Goal: Book appointment/travel/reservation

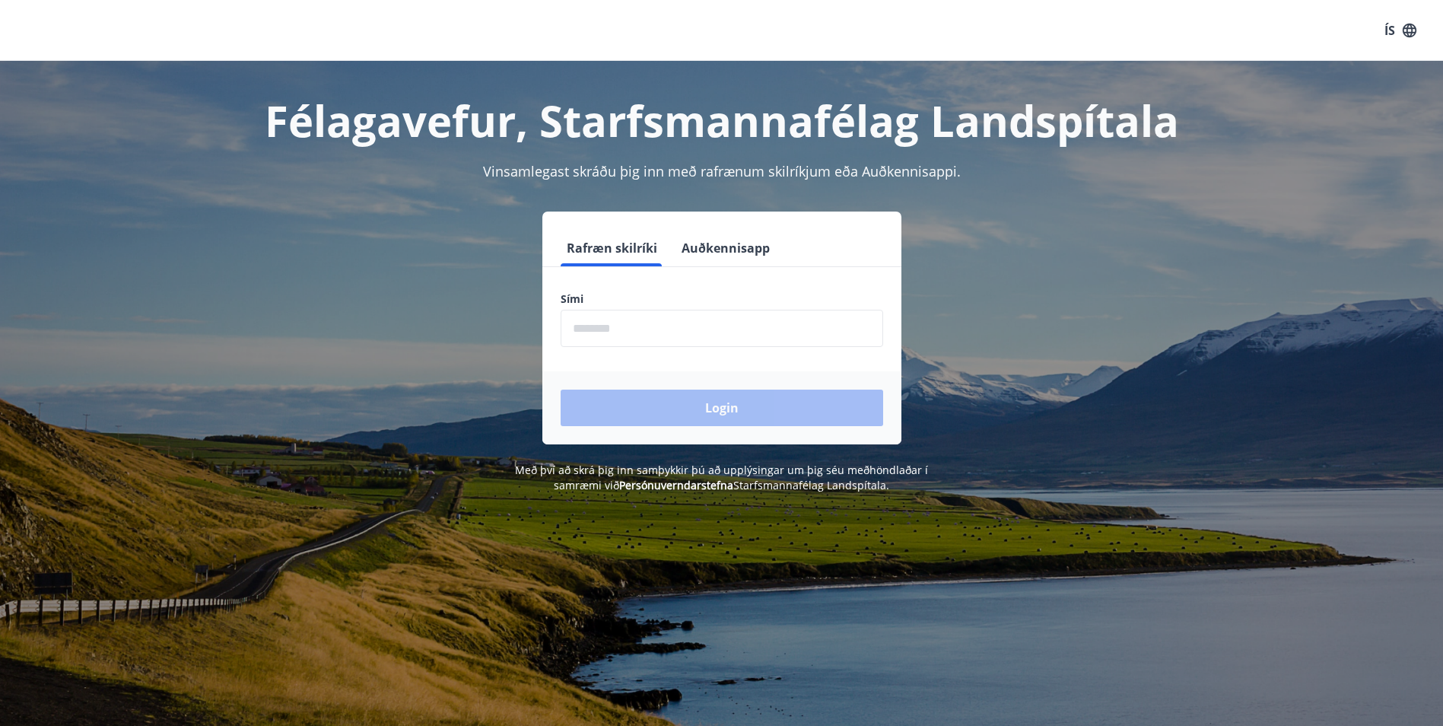
click at [605, 325] on input "phone" at bounding box center [722, 328] width 322 height 37
type input "********"
click at [708, 414] on button "Login" at bounding box center [722, 407] width 322 height 37
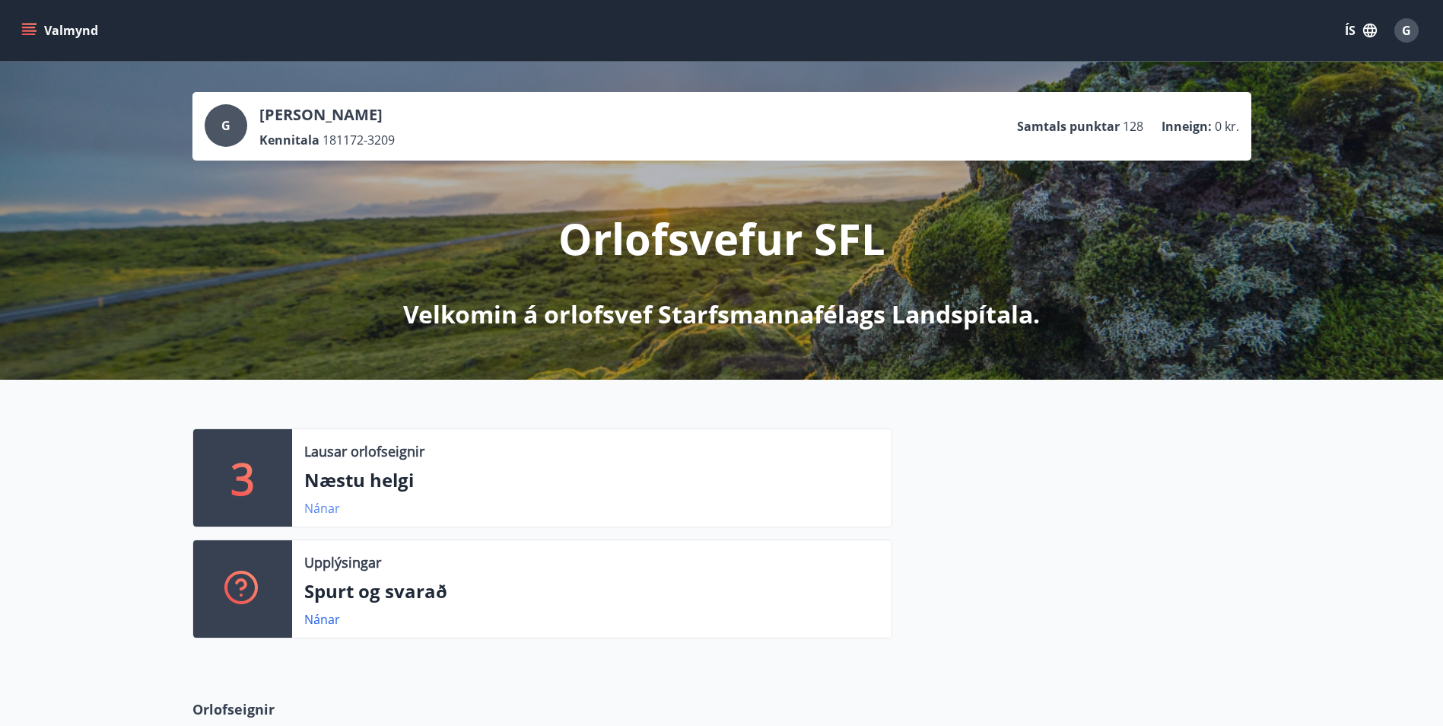
click at [314, 509] on link "Nánar" at bounding box center [322, 508] width 36 height 17
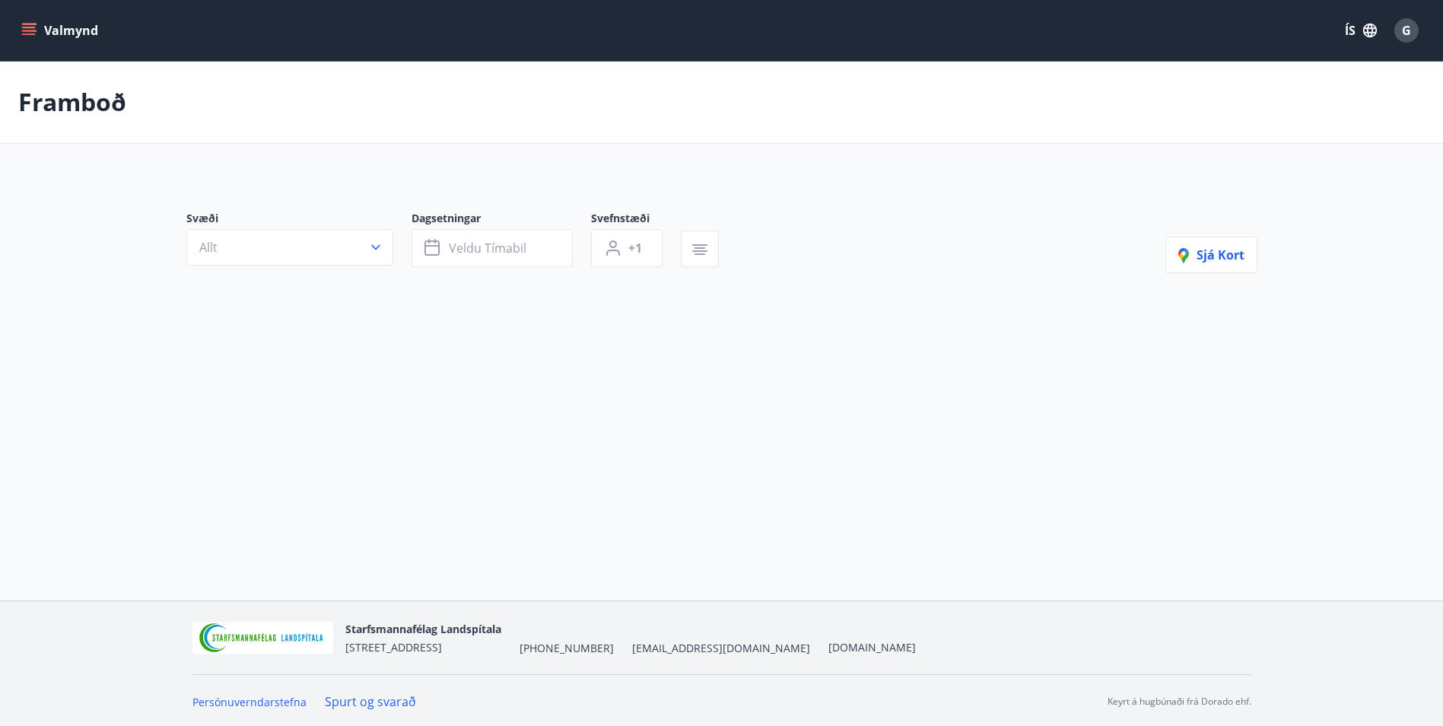
type input "*"
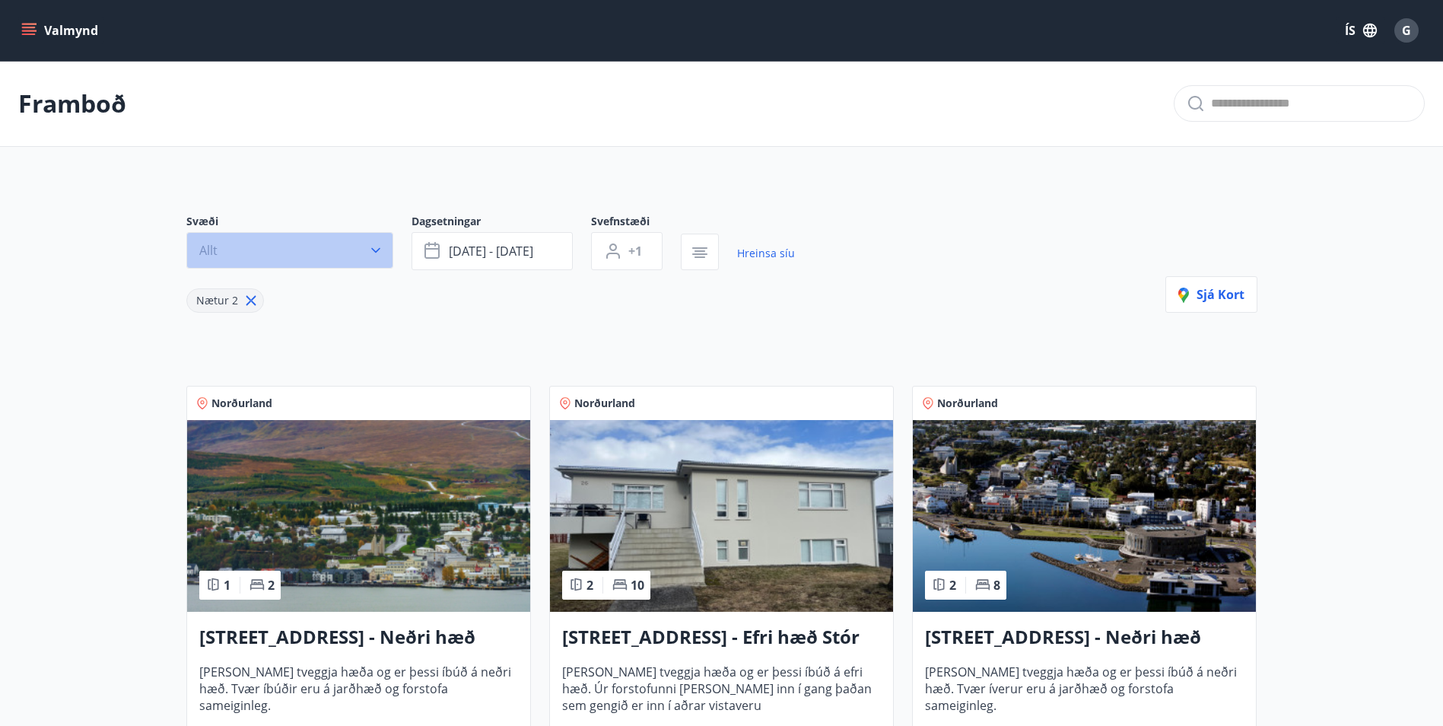
click at [371, 250] on icon "button" at bounding box center [375, 250] width 15 height 15
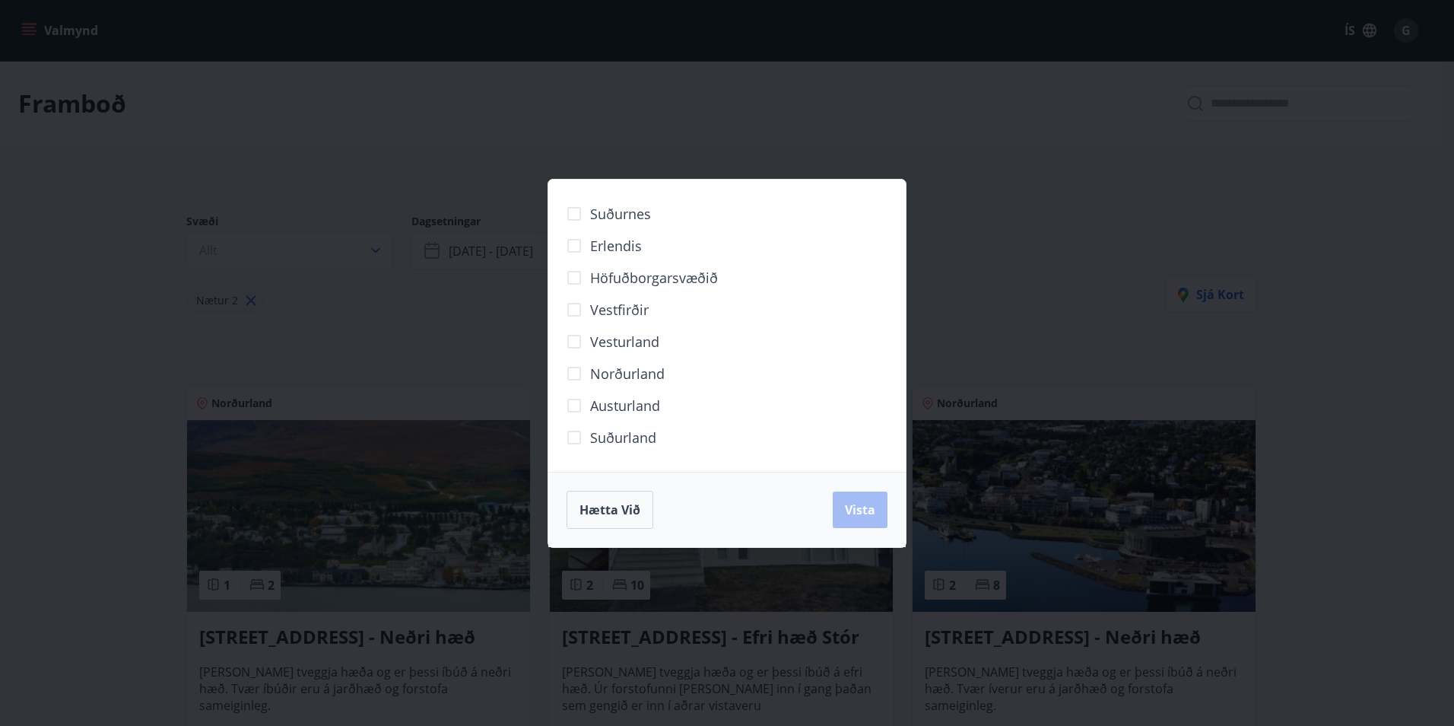
click at [1157, 320] on div "Suðurnes Erlendis Höfuðborgarsvæðið Vestfirðir Vesturland Norðurland Austurland…" at bounding box center [727, 363] width 1454 height 726
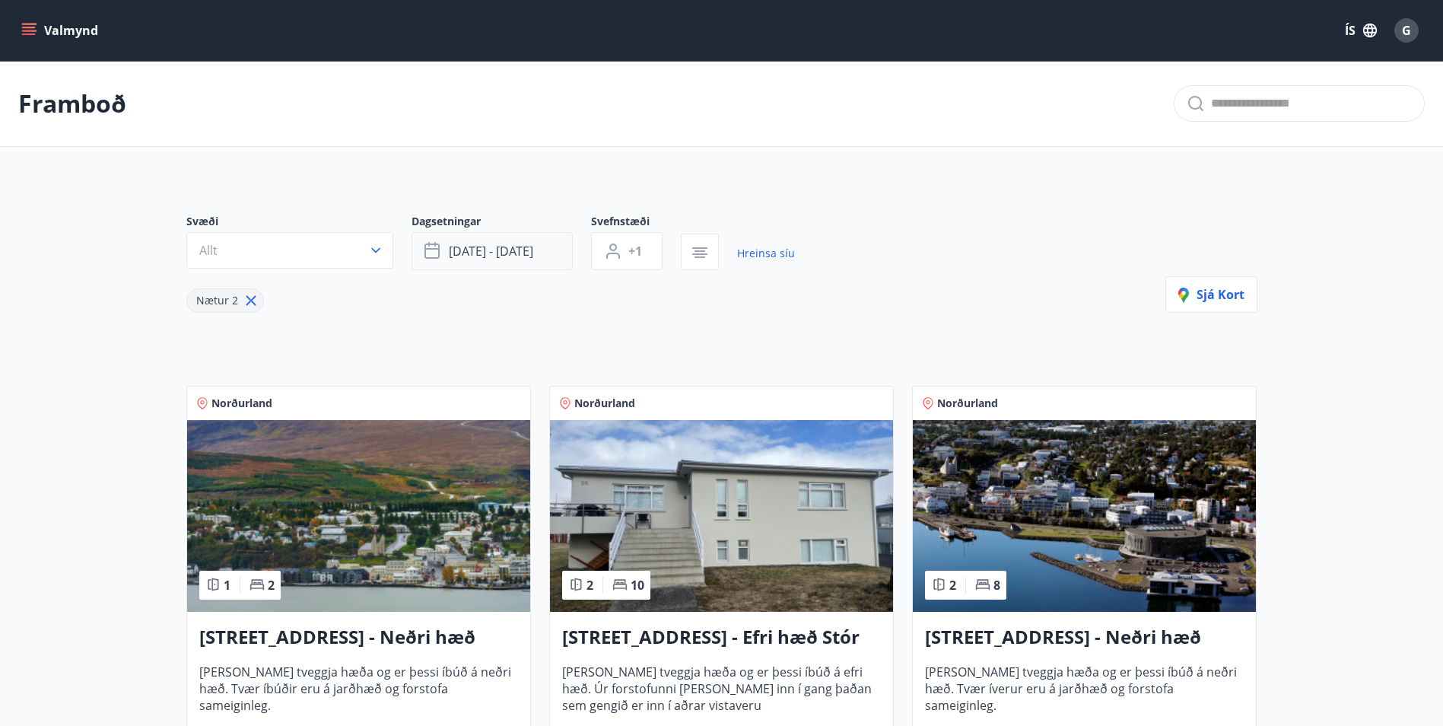
click at [519, 257] on span "sep 12 - sep 15" at bounding box center [491, 251] width 84 height 17
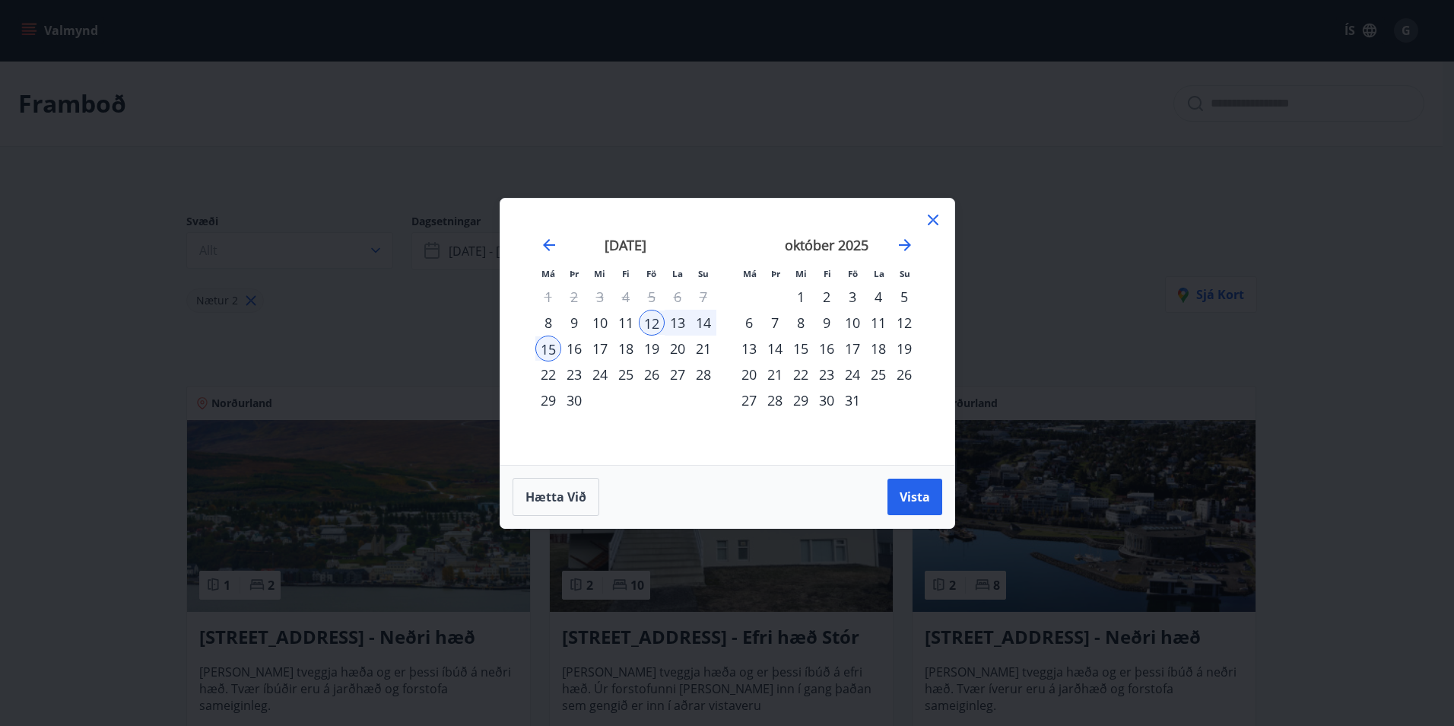
click at [1105, 241] on div "Má Þr Mi Fi Fö La Su Má Þr Mi Fi Fö La Su ágúst 2025 1 2 3 4 5 6 7 8 9 10 11 12…" at bounding box center [727, 363] width 1454 height 726
click at [930, 218] on icon at bounding box center [933, 219] width 11 height 11
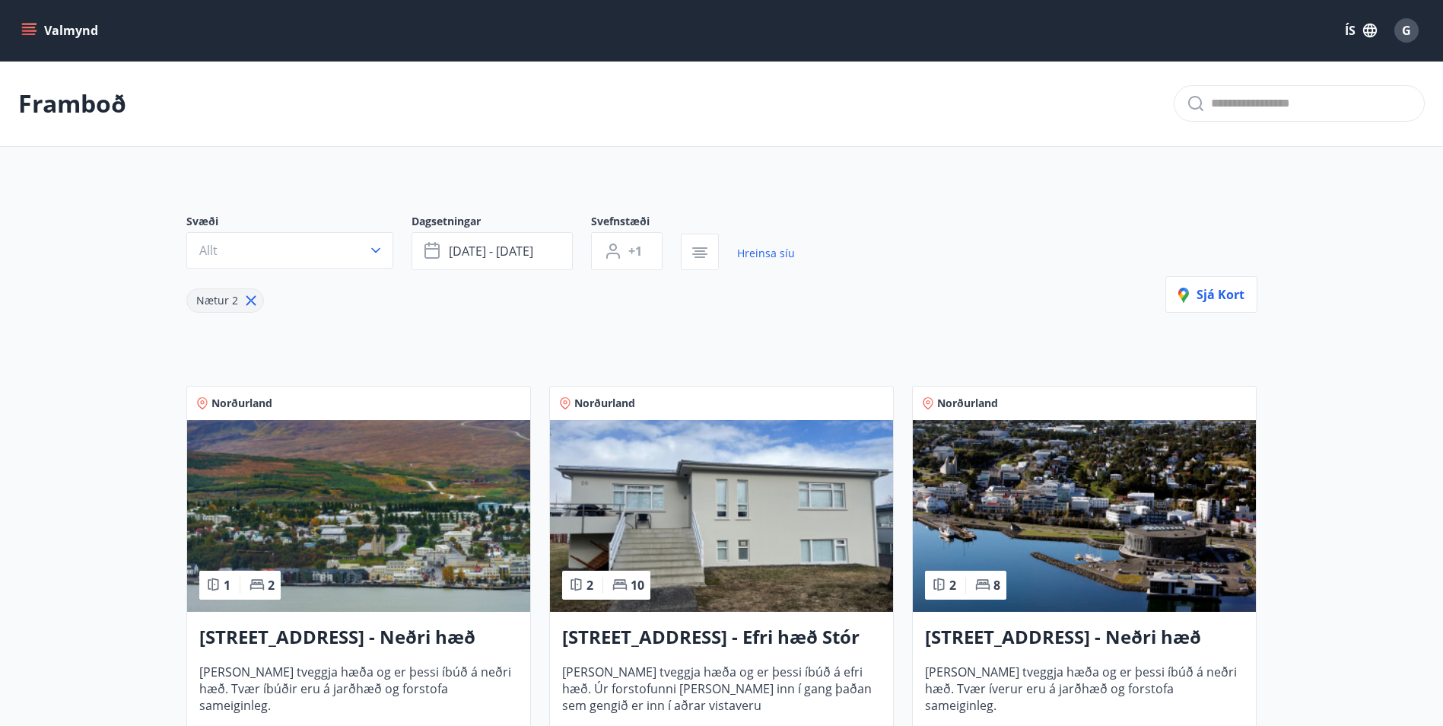
click at [33, 24] on icon "menu" at bounding box center [30, 25] width 17 height 2
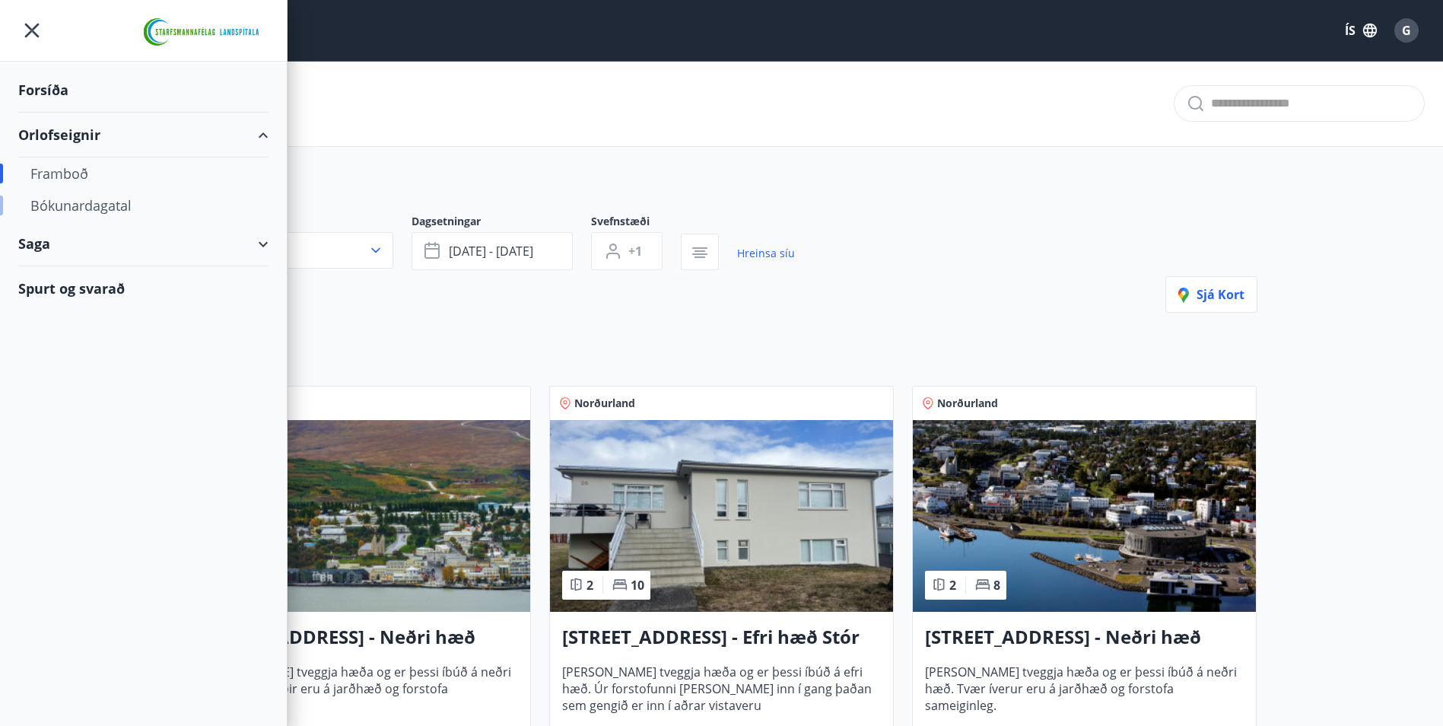
click at [84, 205] on div "Bókunardagatal" at bounding box center [143, 205] width 226 height 32
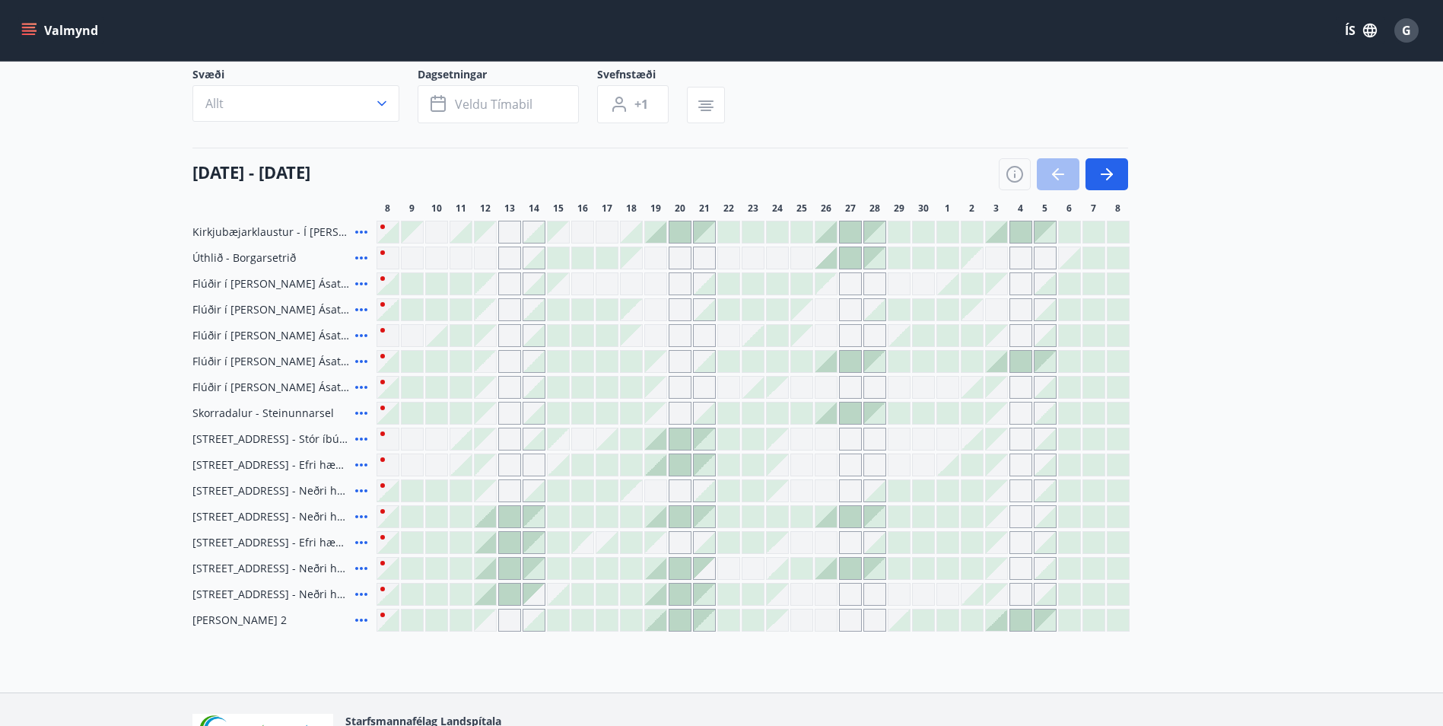
scroll to position [116, 0]
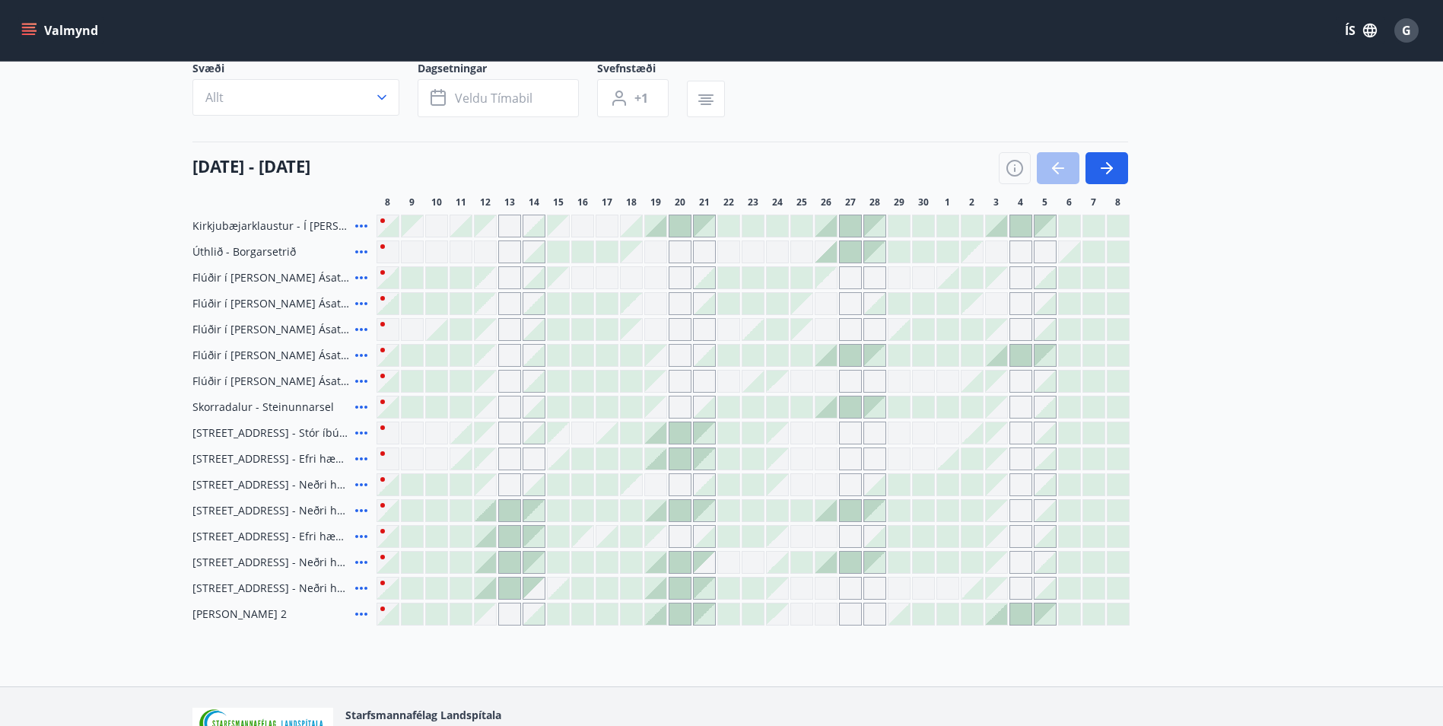
click at [1050, 167] on div at bounding box center [1063, 168] width 129 height 32
click at [1114, 167] on icon "button" at bounding box center [1107, 168] width 18 height 18
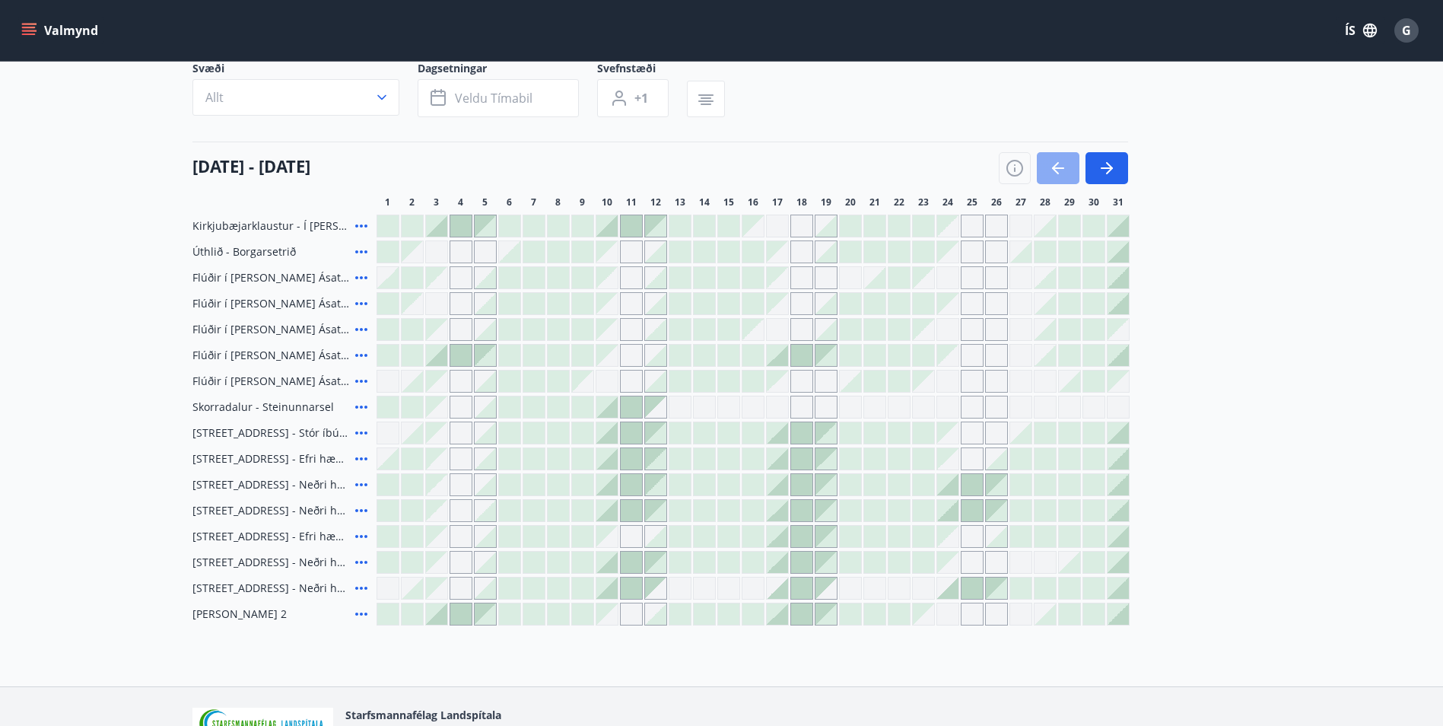
click at [1047, 170] on button "button" at bounding box center [1058, 168] width 43 height 32
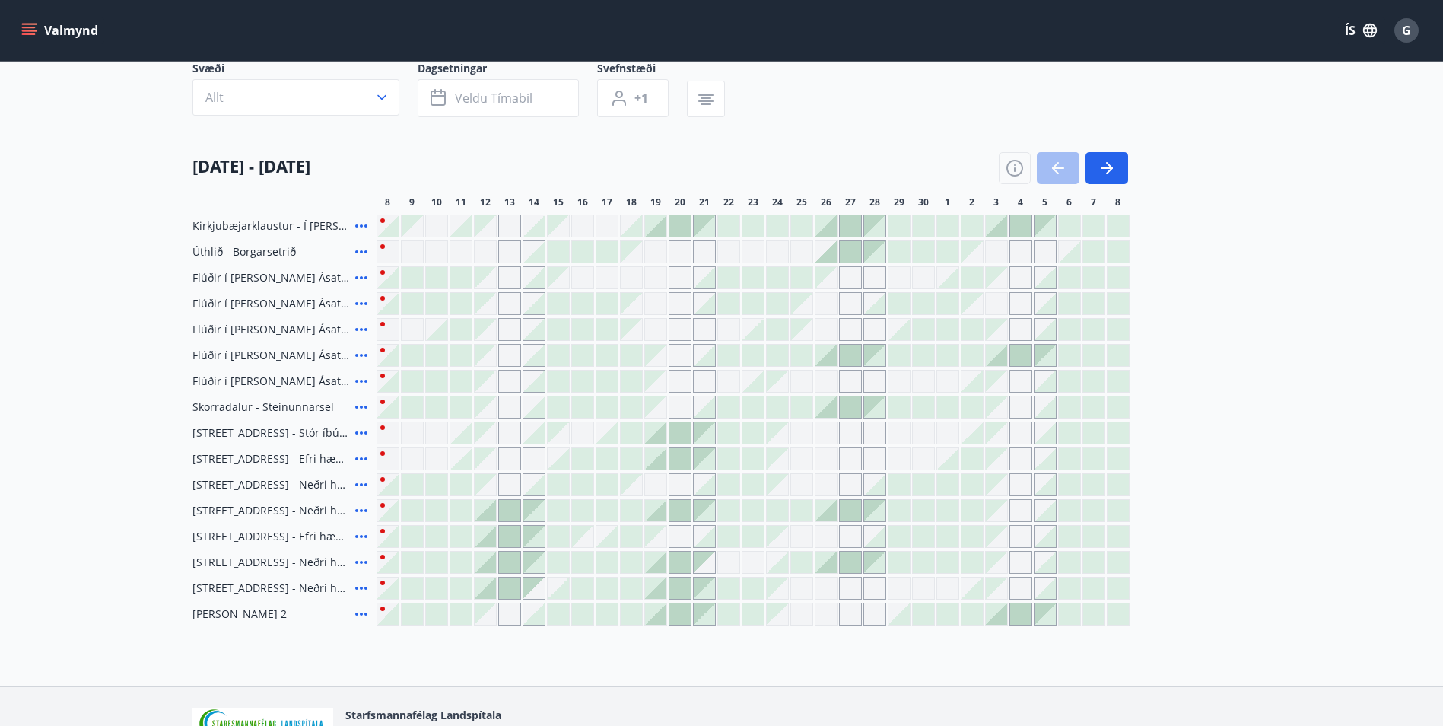
click at [491, 282] on div "Gráir dagar eru ekki bókanlegir" at bounding box center [485, 277] width 21 height 21
click at [510, 278] on div "Gráir dagar eru ekki bókanlegir" at bounding box center [509, 277] width 23 height 23
click at [534, 275] on div at bounding box center [533, 277] width 21 height 21
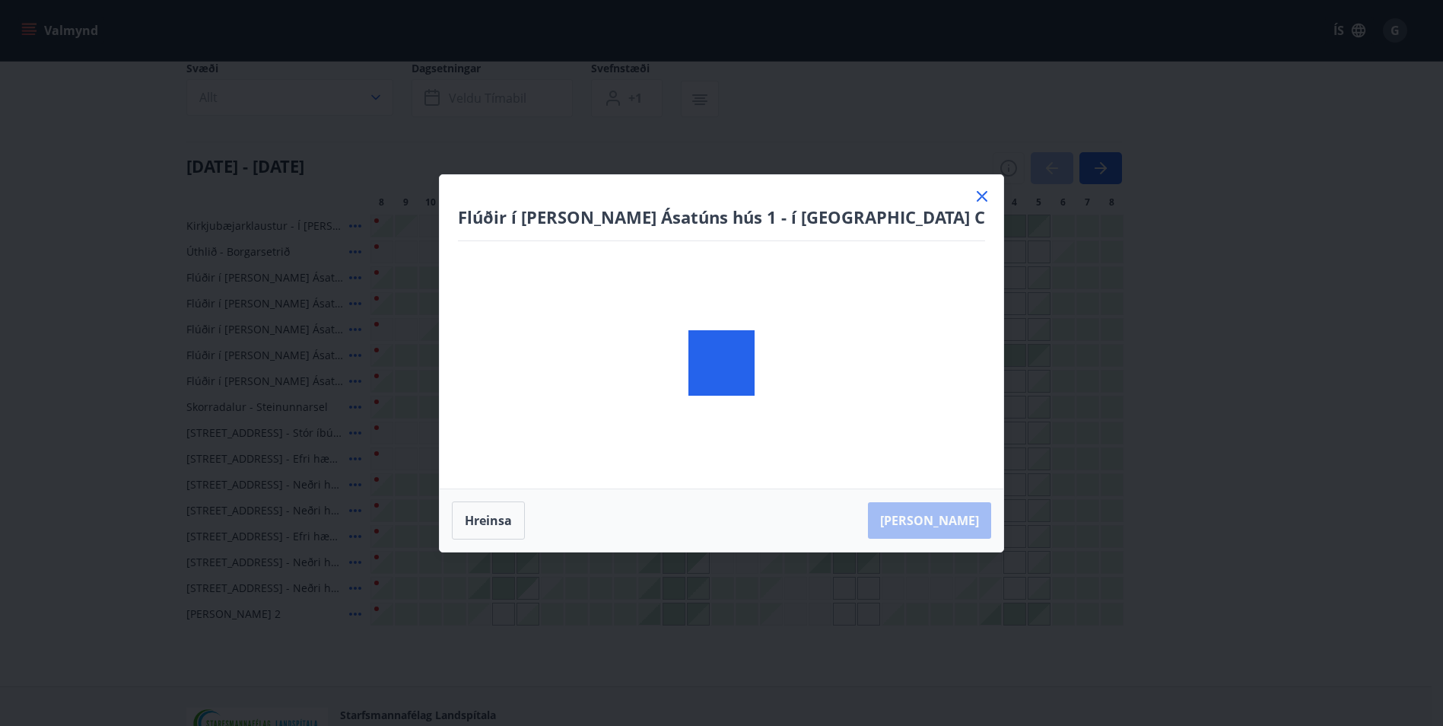
click at [491, 284] on body "Valmynd ÍS G Bókunardagatal Svæði Allt Dagsetningar Veldu tímabil Svefnstæði +1…" at bounding box center [721, 348] width 1443 height 928
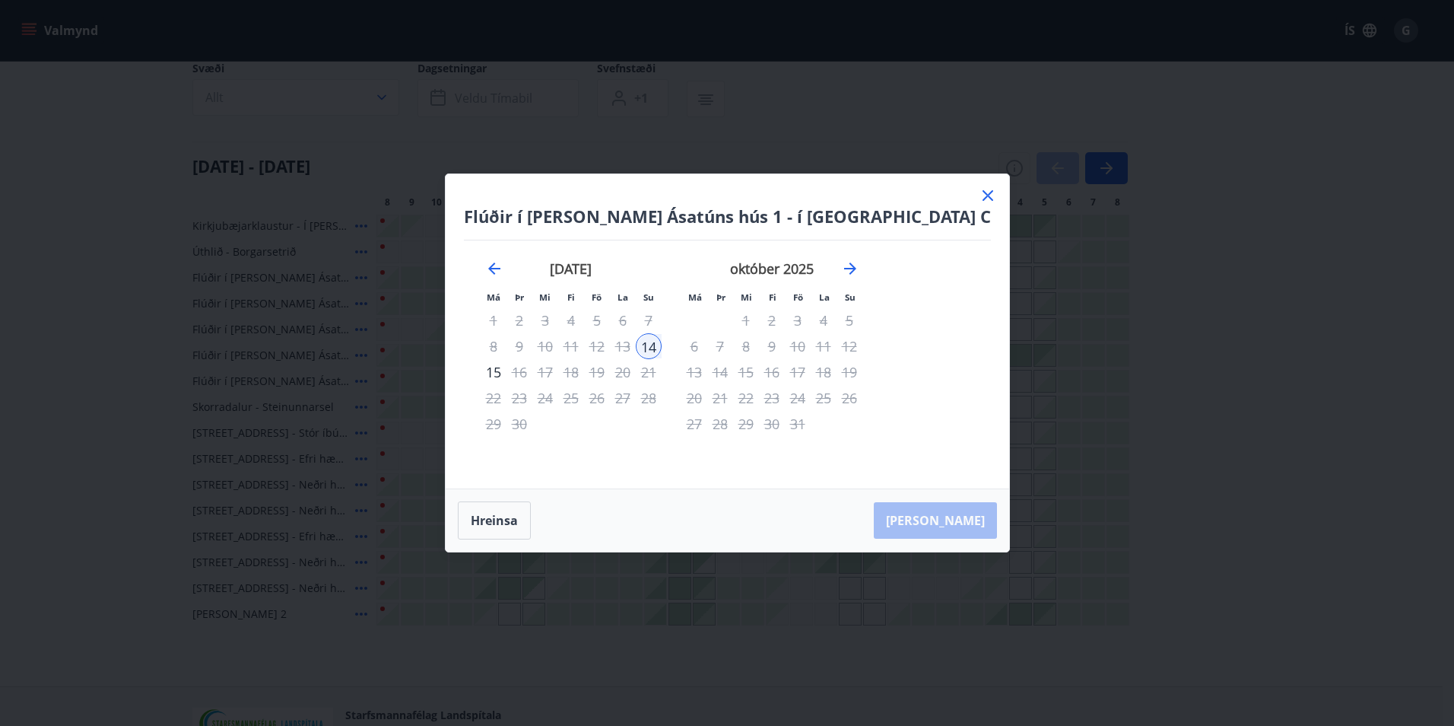
click at [983, 195] on icon at bounding box center [988, 195] width 11 height 11
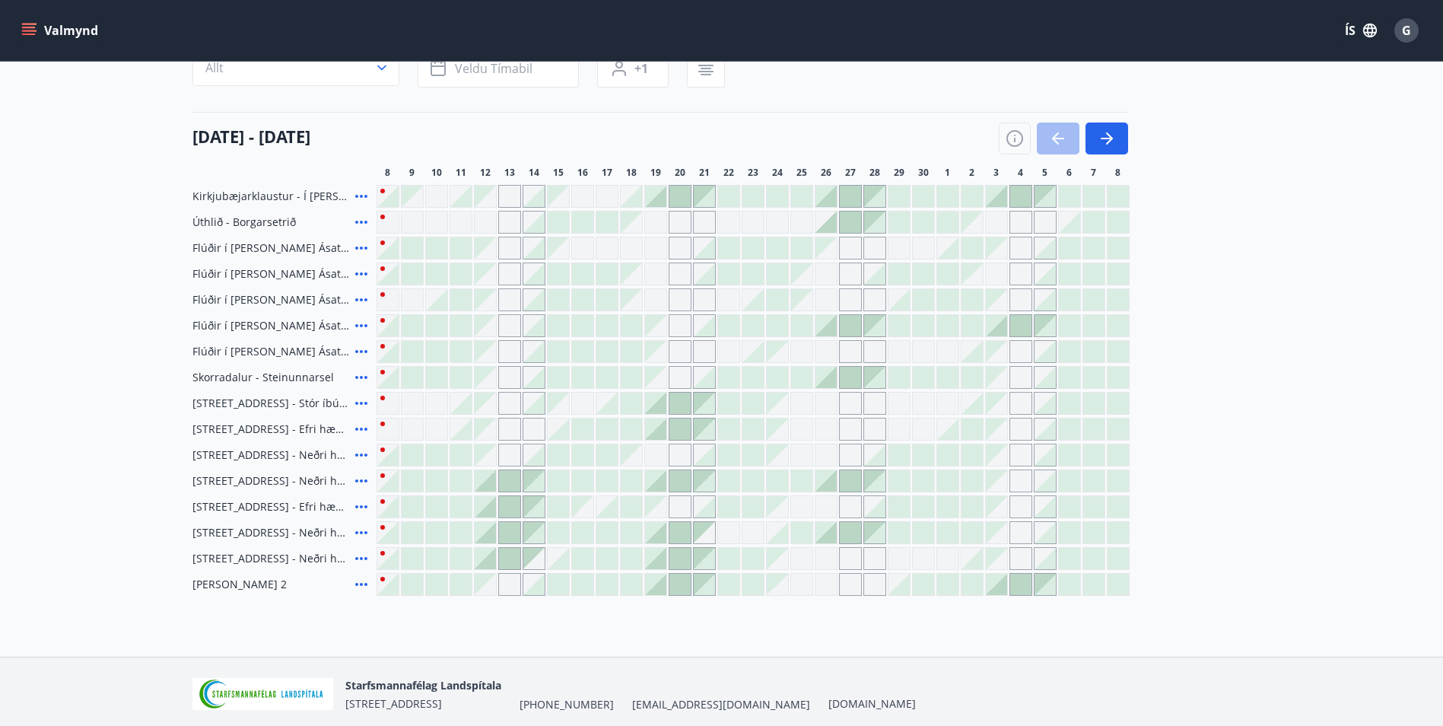
scroll to position [152, 0]
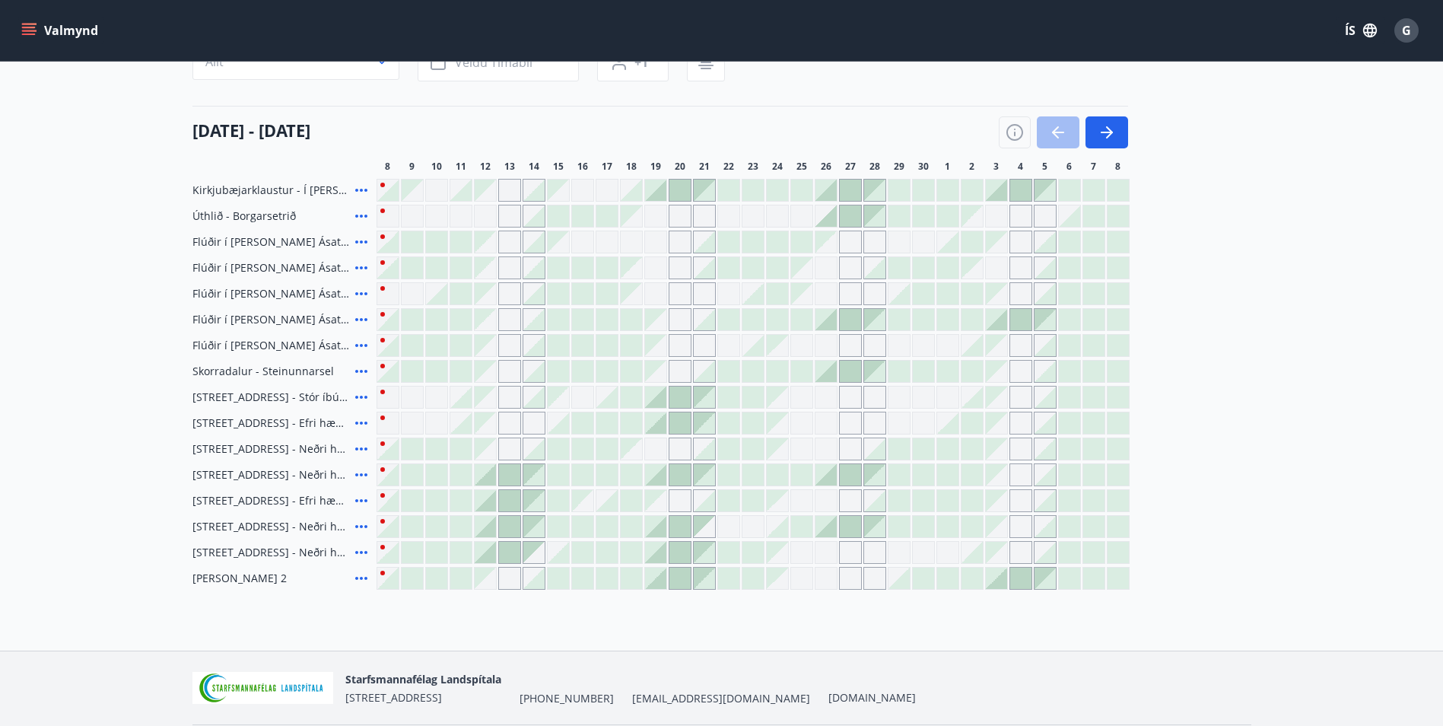
click at [495, 480] on div at bounding box center [485, 474] width 21 height 21
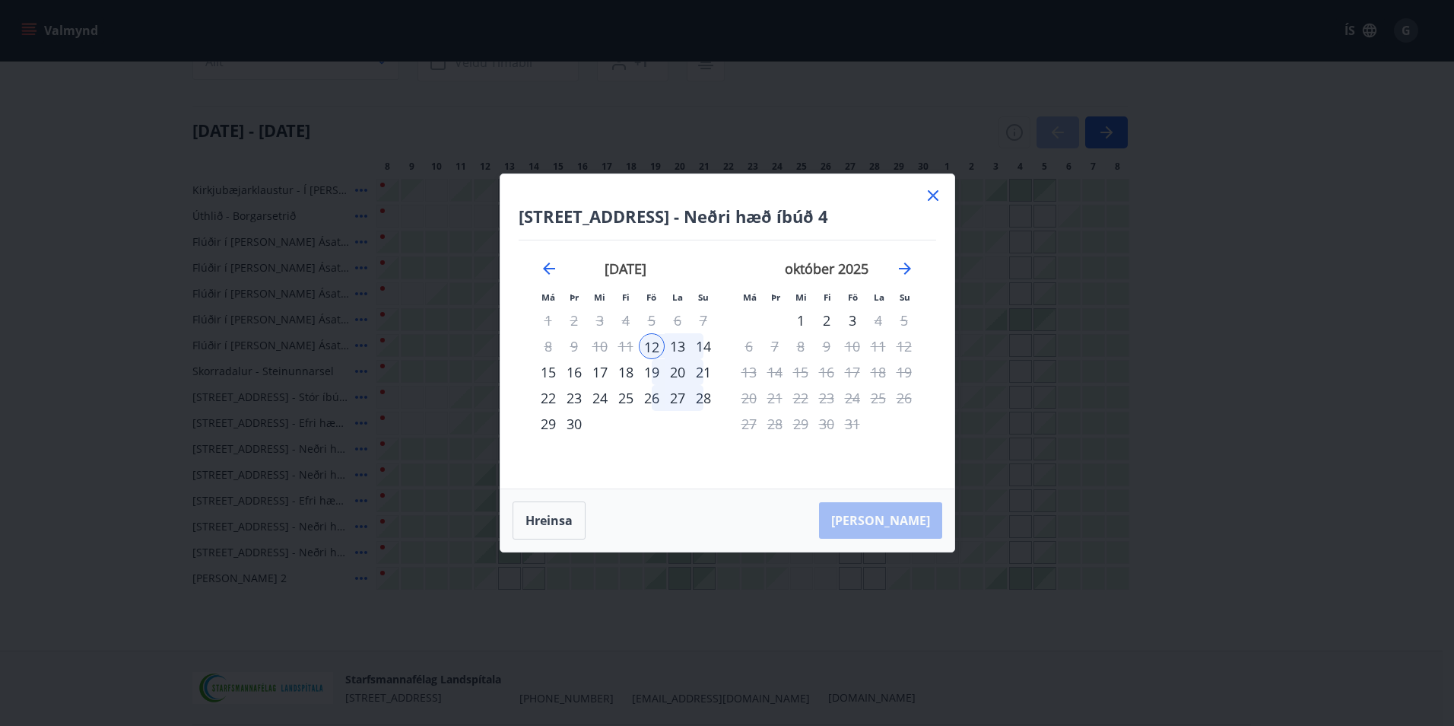
click at [936, 199] on icon at bounding box center [933, 195] width 18 height 18
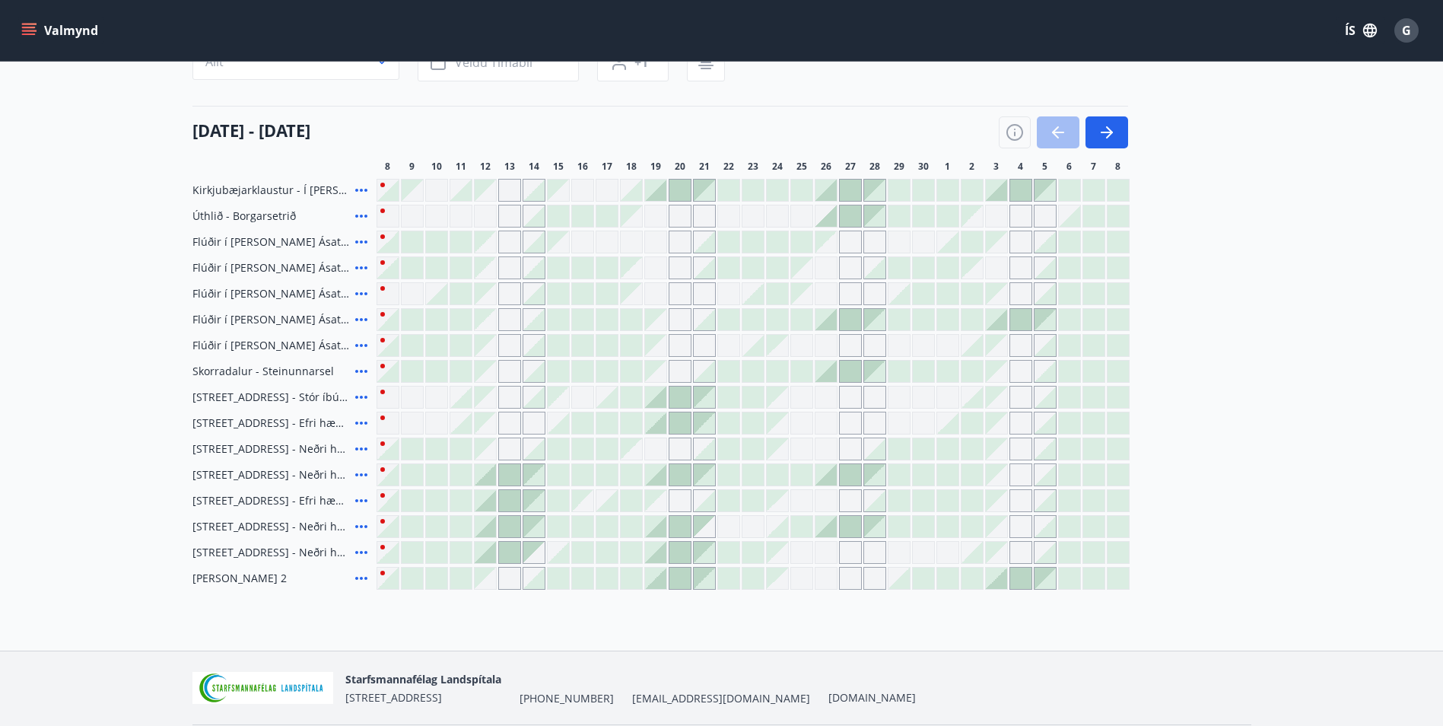
click at [749, 478] on div at bounding box center [752, 474] width 21 height 21
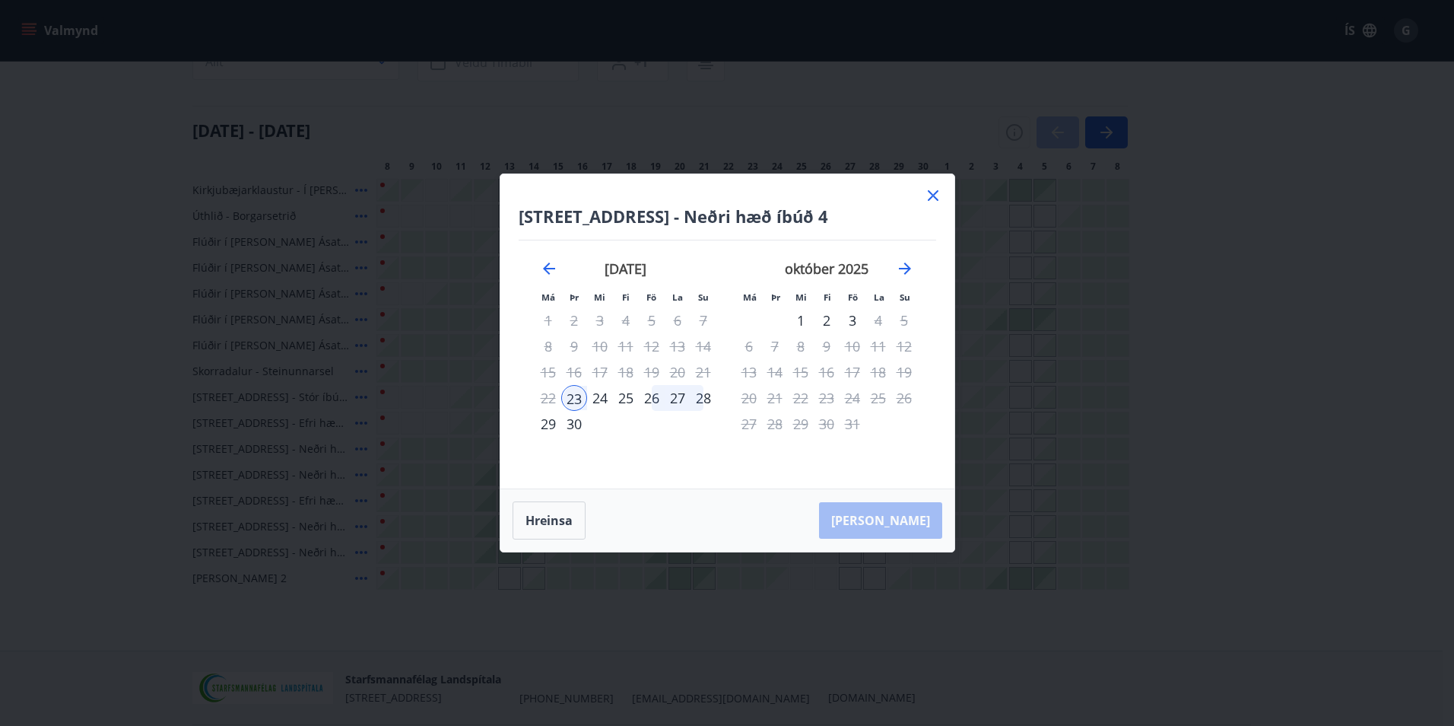
click at [933, 191] on icon at bounding box center [933, 195] width 18 height 18
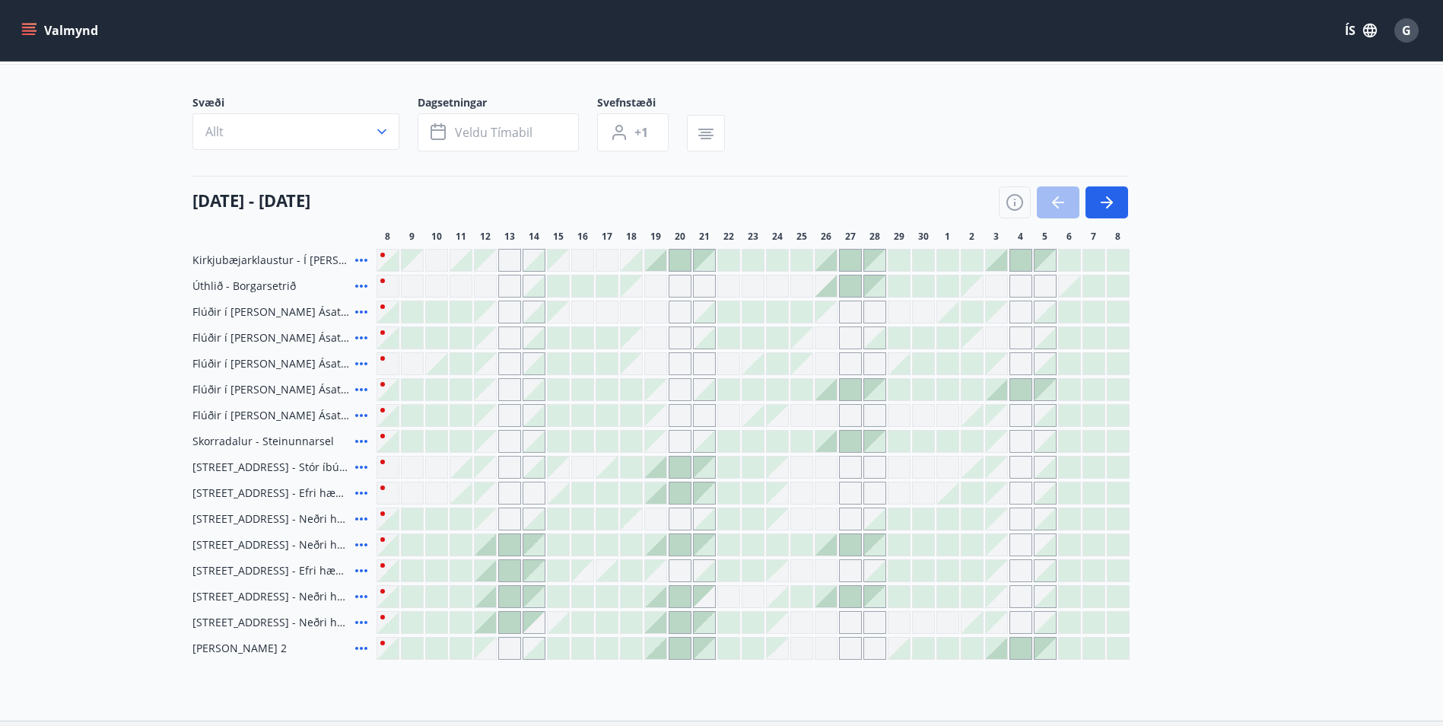
scroll to position [0, 0]
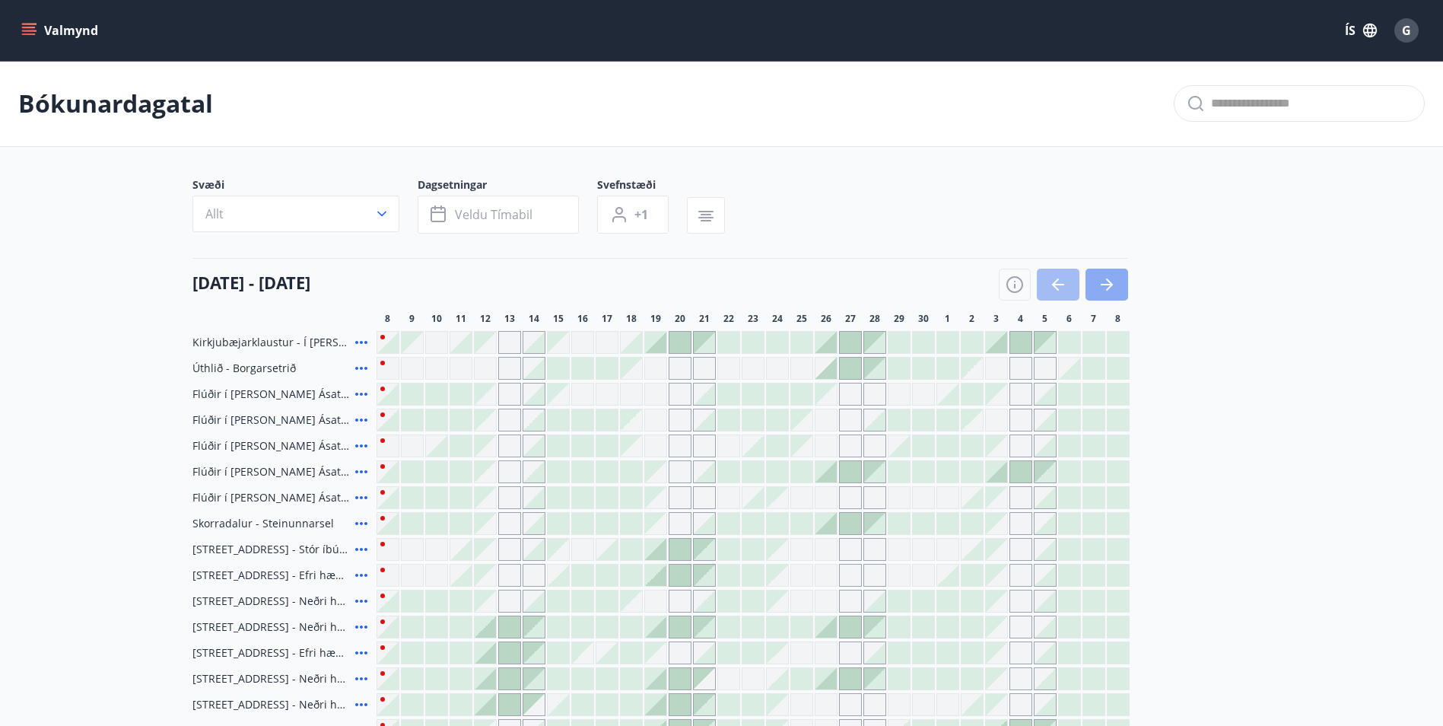
click at [1110, 284] on icon "button" at bounding box center [1107, 285] width 12 height 2
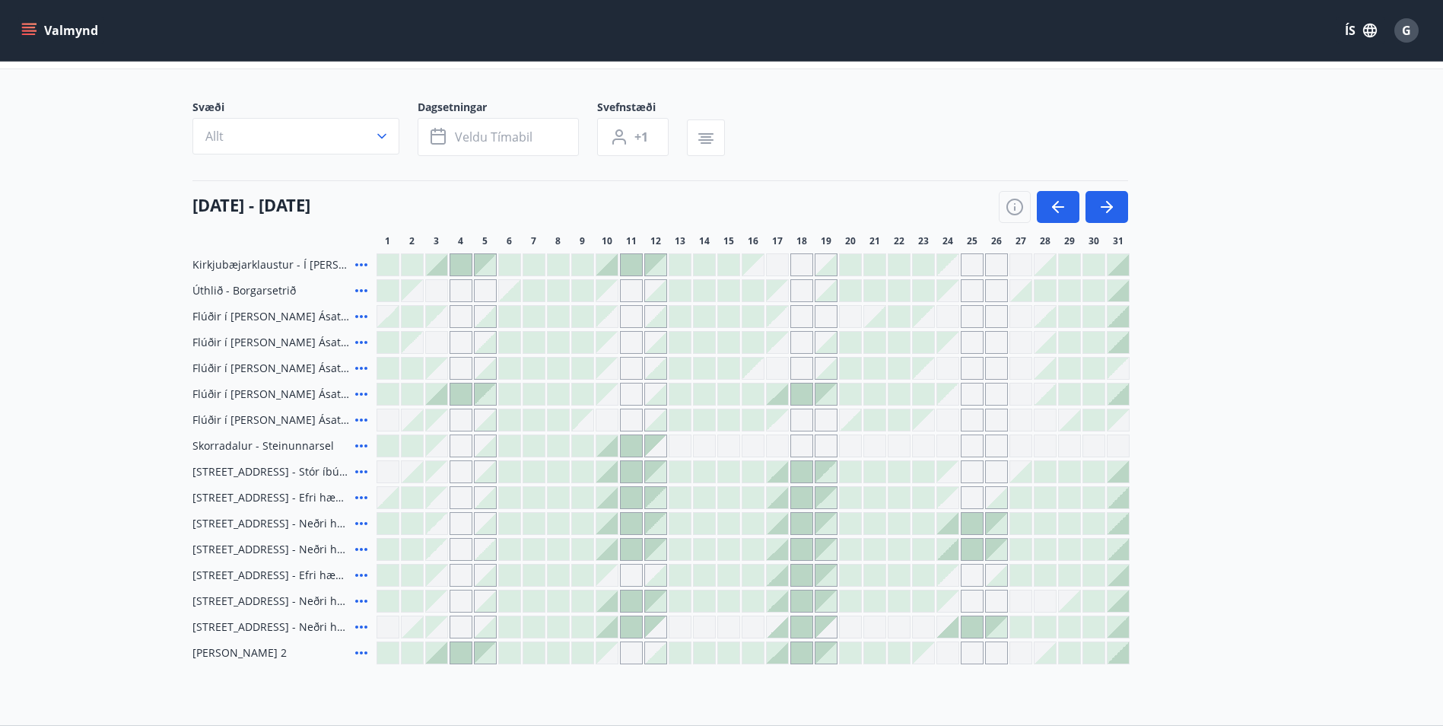
scroll to position [205, 0]
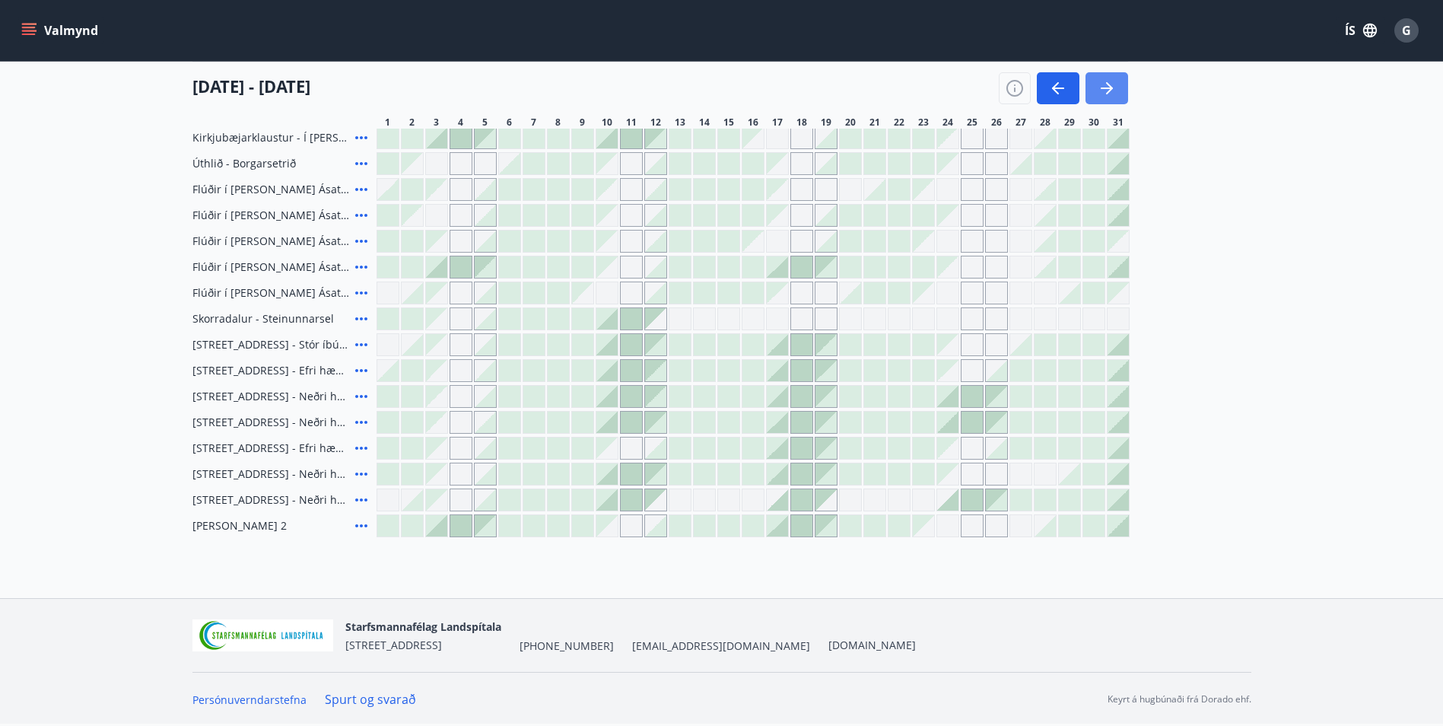
click at [1104, 87] on icon "button" at bounding box center [1107, 88] width 18 height 18
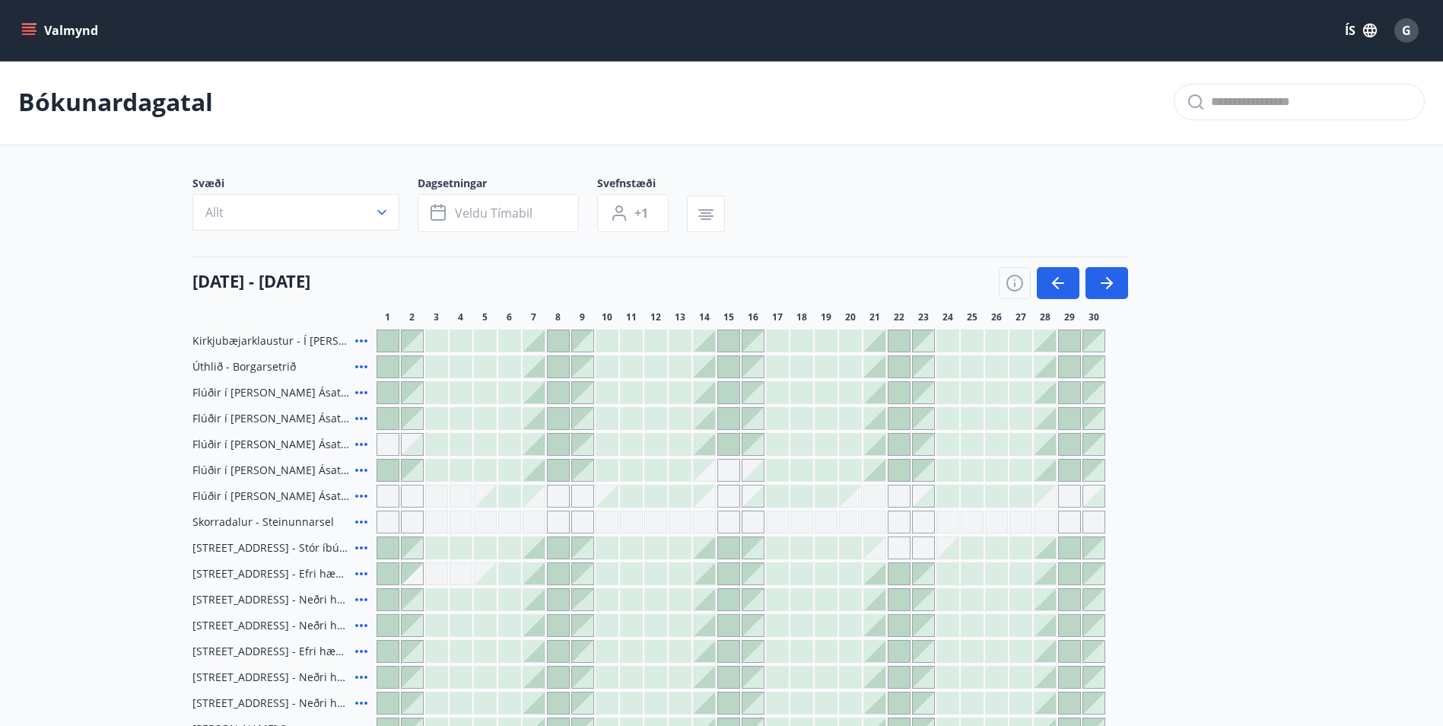
scroll to position [0, 0]
